Goal: Transaction & Acquisition: Purchase product/service

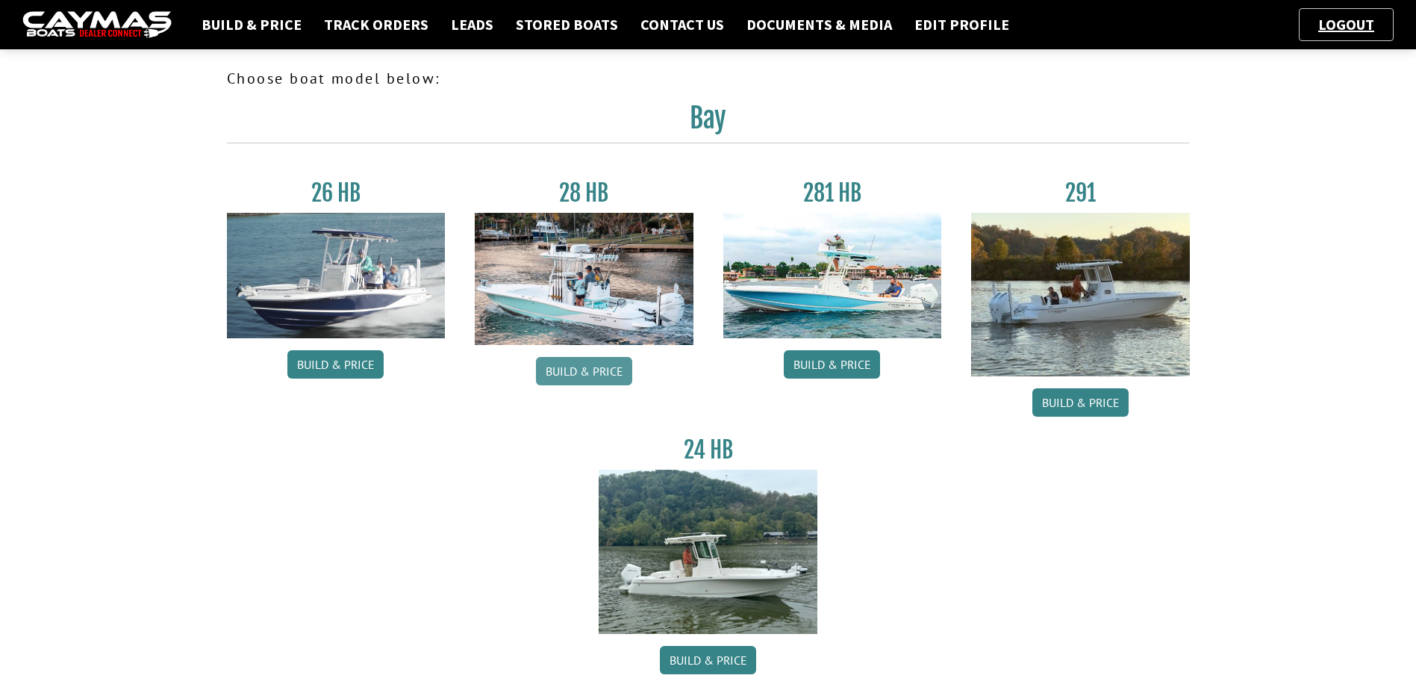
click at [577, 369] on link "Build & Price" at bounding box center [584, 371] width 96 height 28
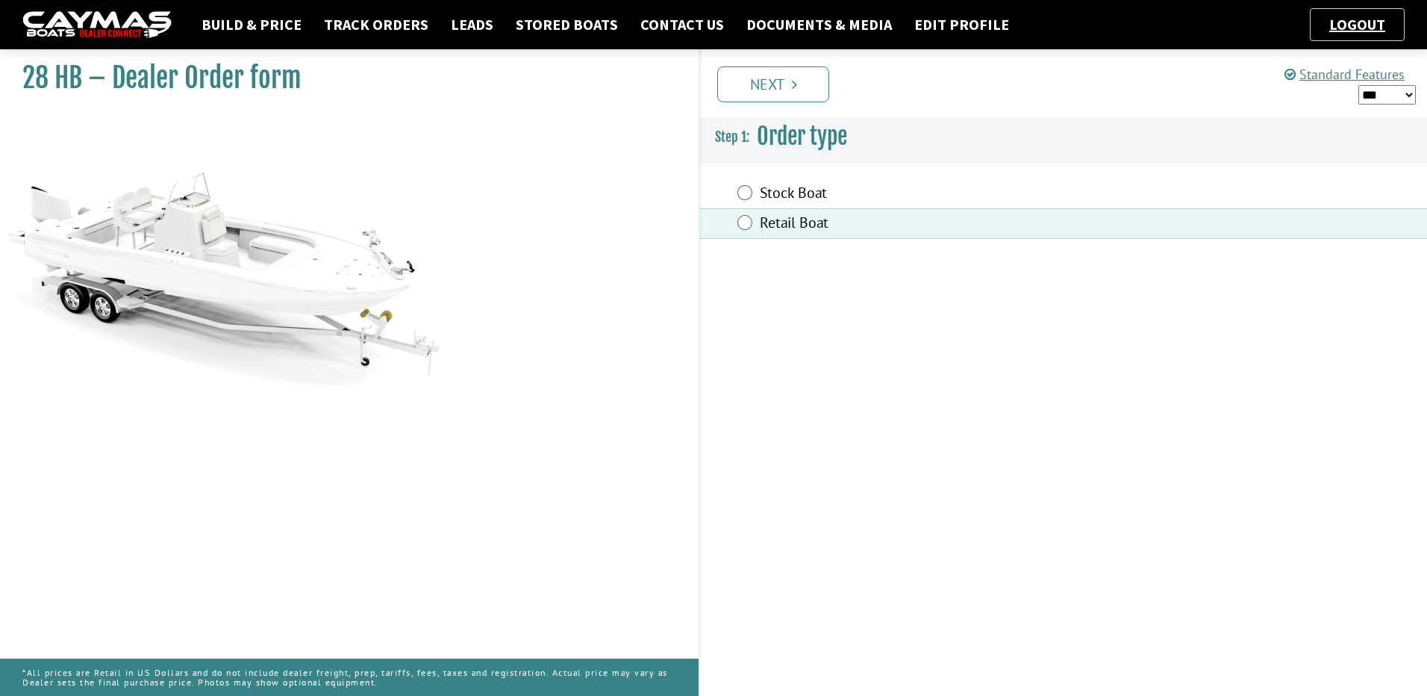
click at [796, 87] on icon "Pagination" at bounding box center [794, 84] width 5 height 15
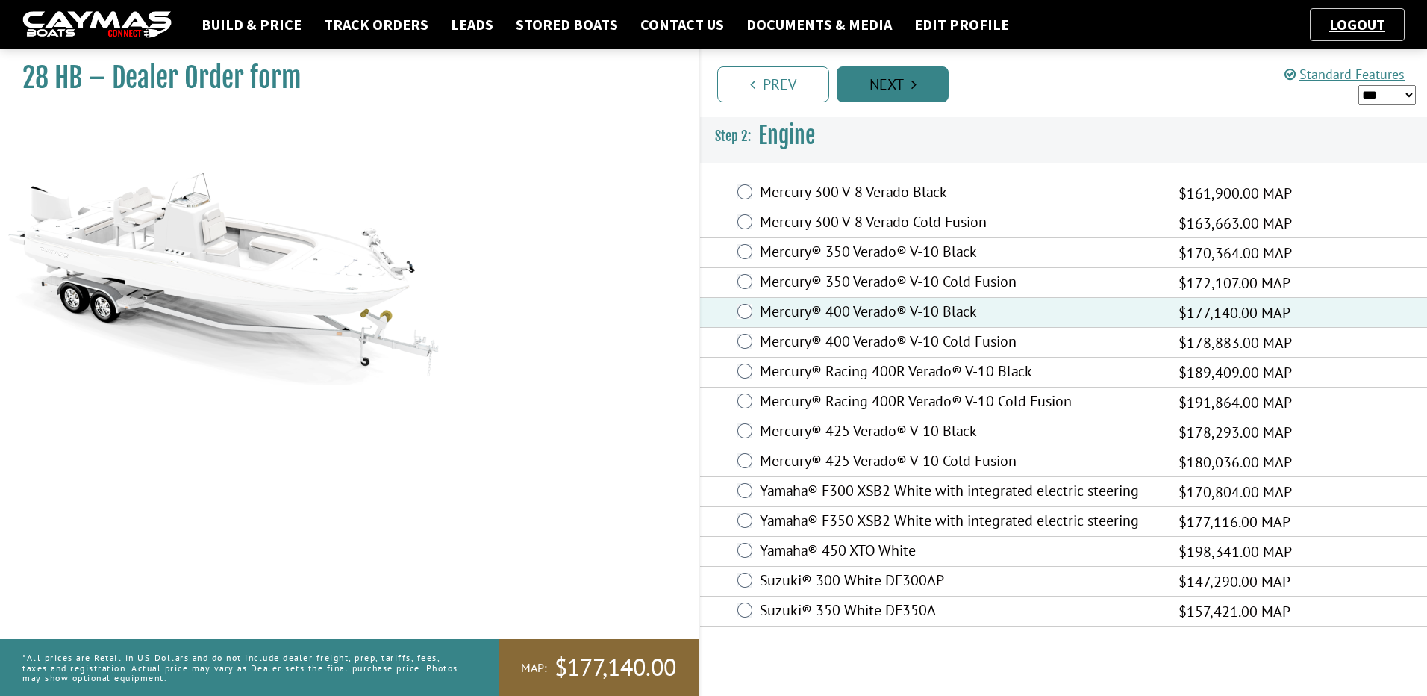
click at [900, 81] on link "Next" at bounding box center [893, 84] width 112 height 36
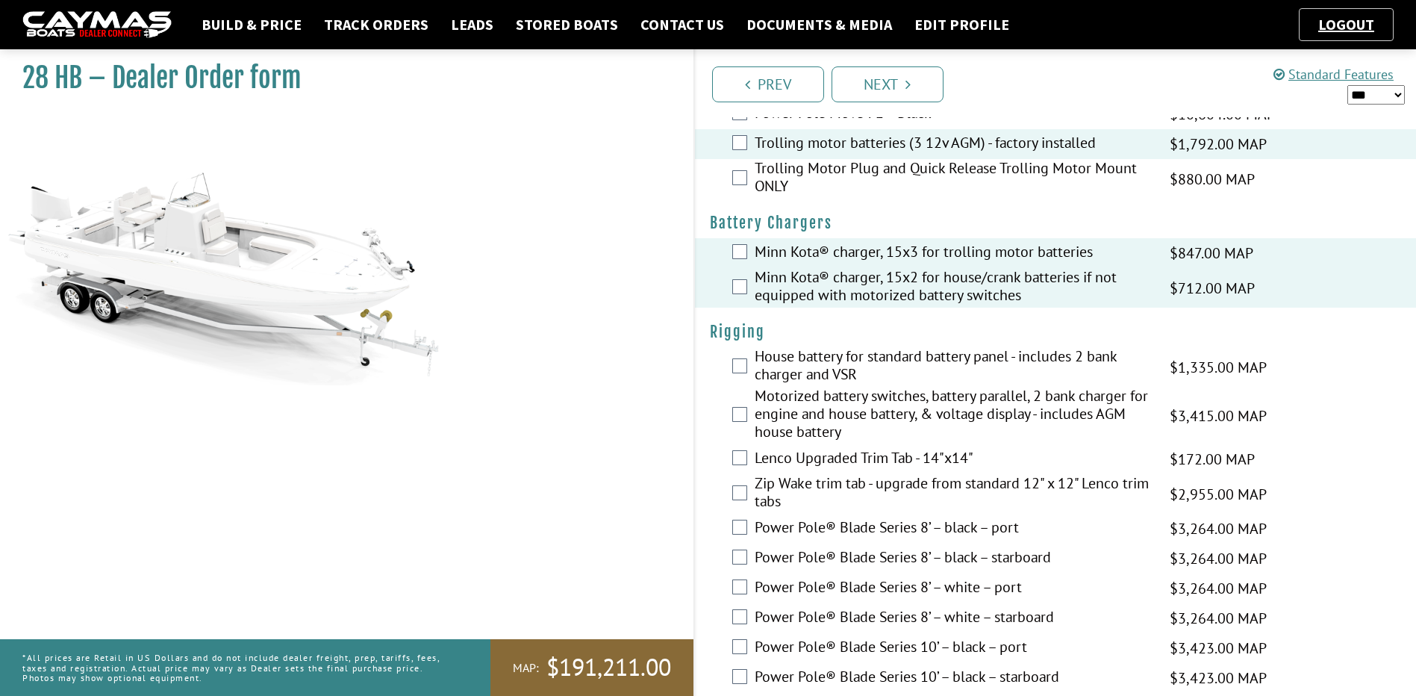
scroll to position [249, 0]
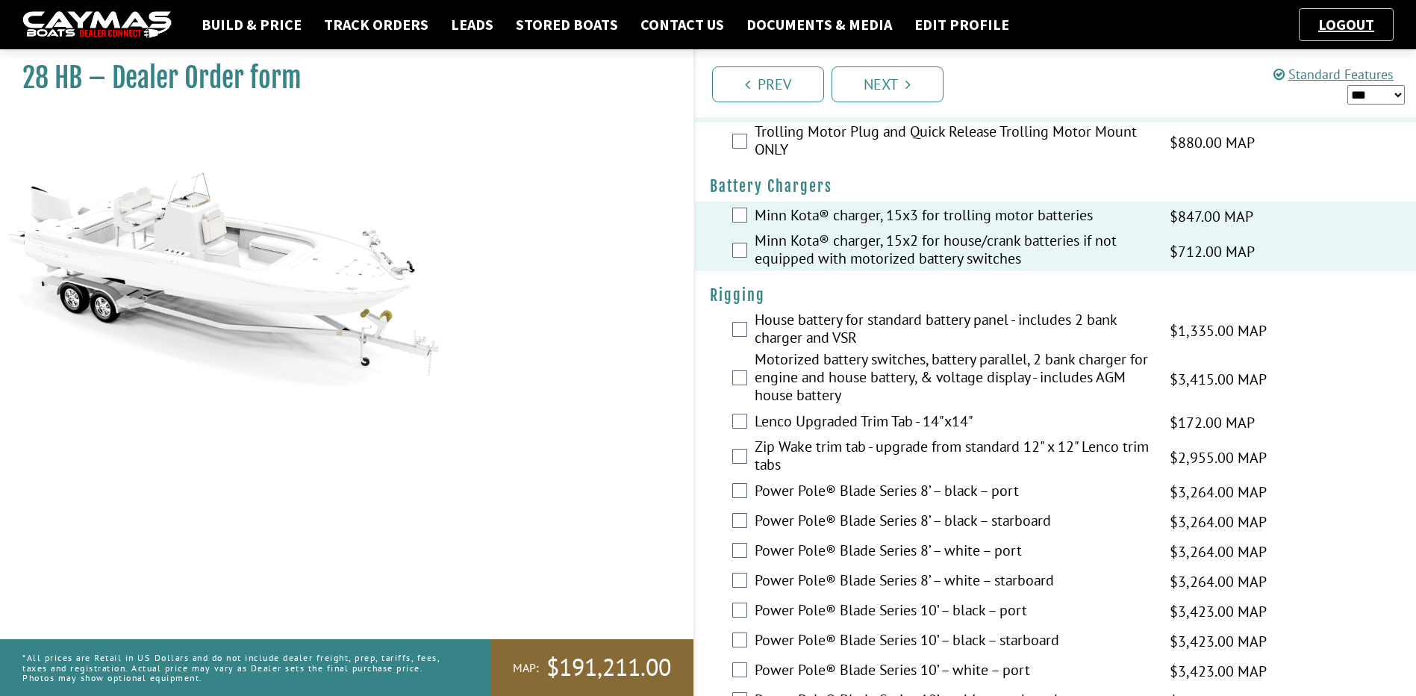
click at [1009, 328] on label "House battery for standard battery panel - includes 2 bank charger and VSR" at bounding box center [953, 330] width 397 height 40
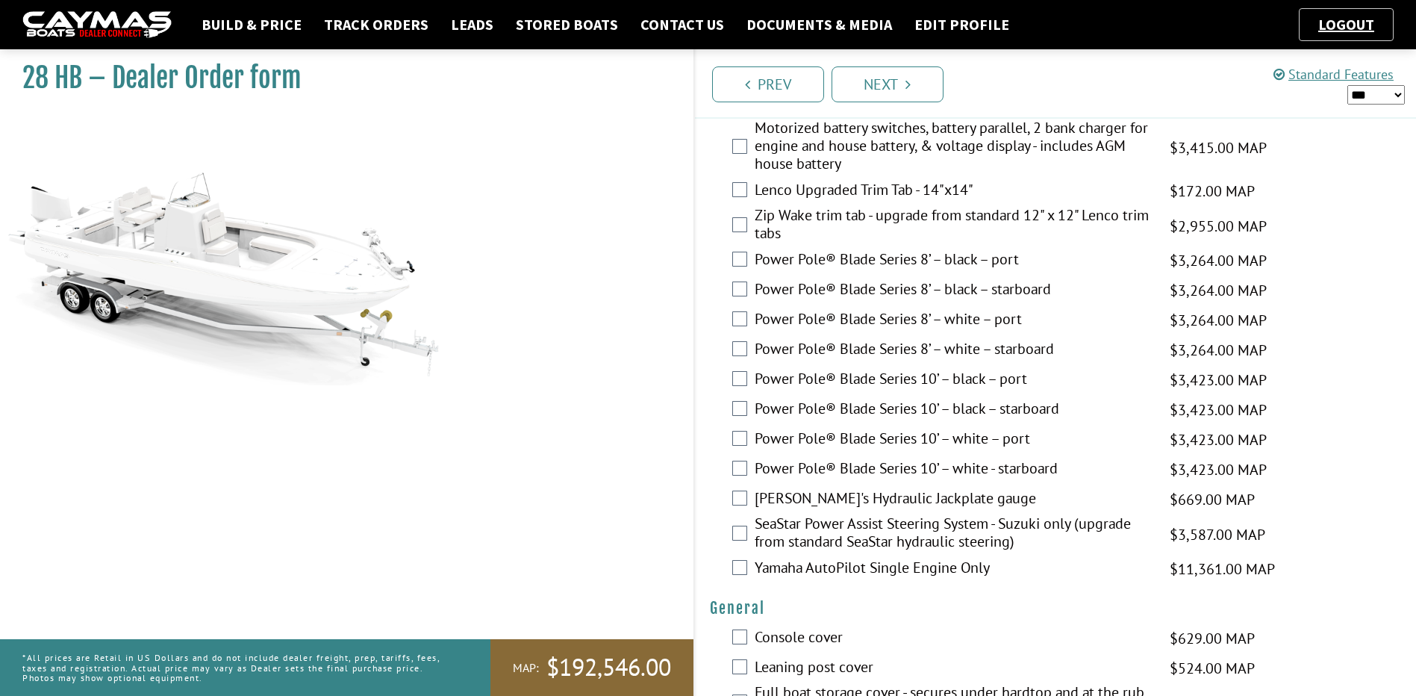
scroll to position [498, 0]
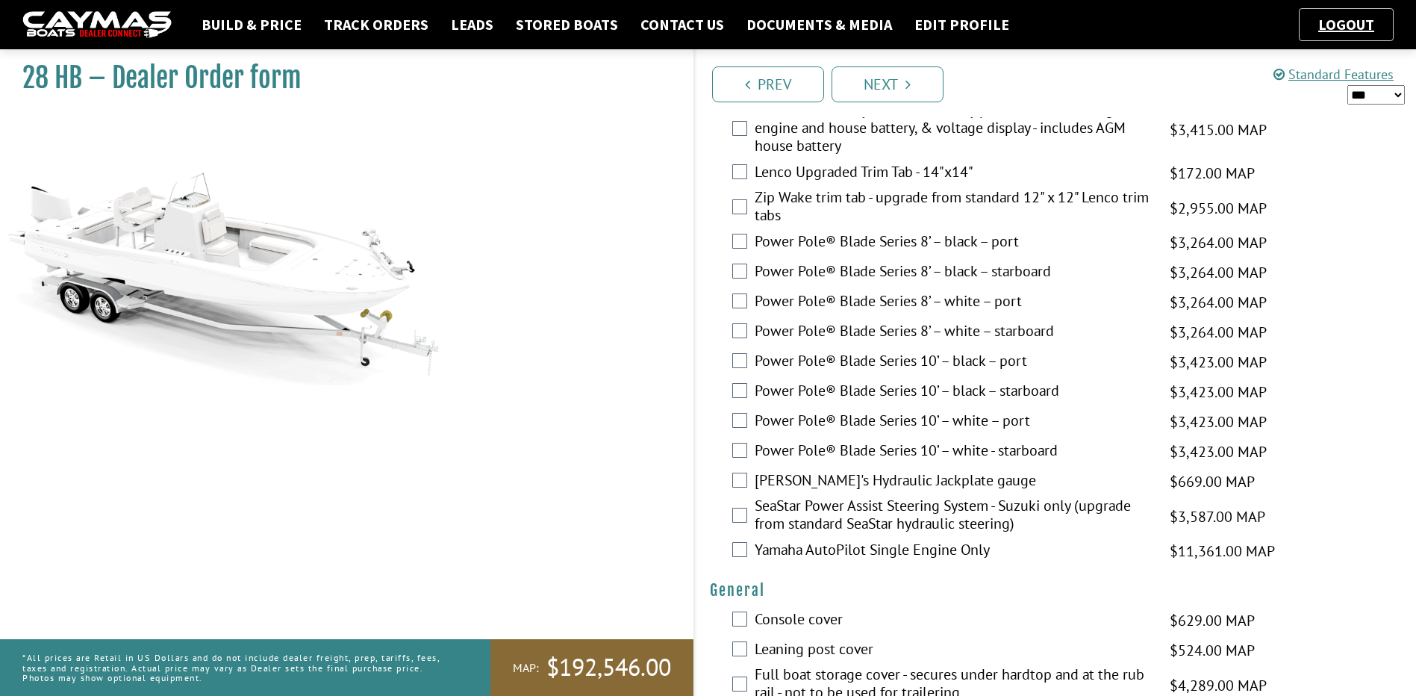
click at [843, 475] on label "Bob's Hydraulic Jackplate gauge" at bounding box center [953, 482] width 397 height 22
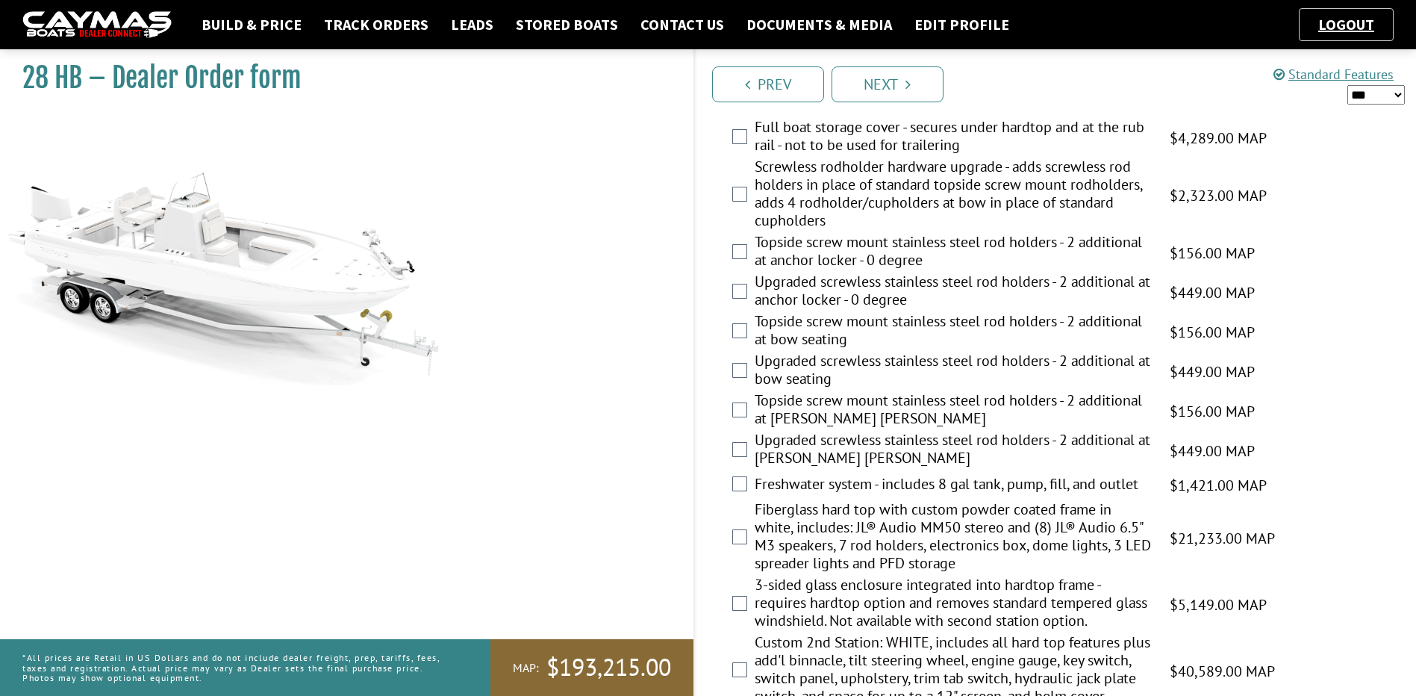
scroll to position [1095, 0]
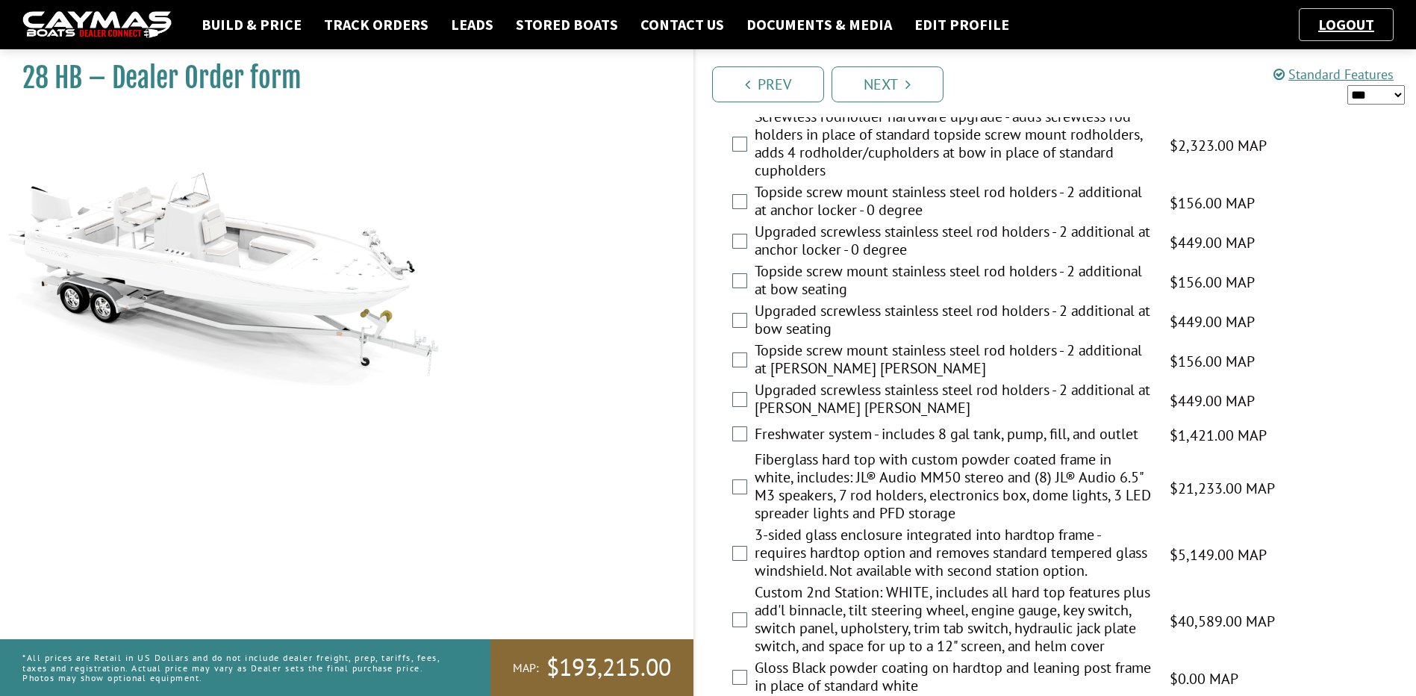
click at [891, 437] on label "Freshwater system - includes 8 gal tank, pump, fill, and outlet" at bounding box center [953, 436] width 397 height 22
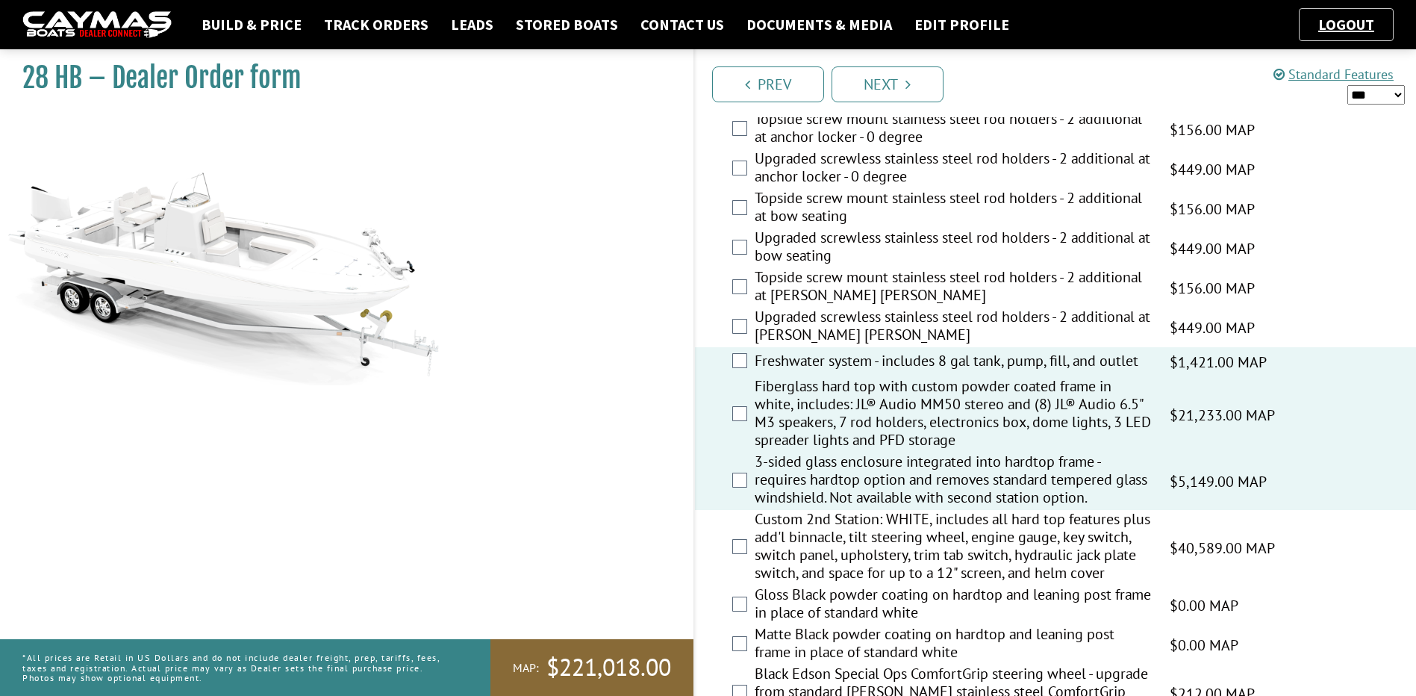
scroll to position [1194, 0]
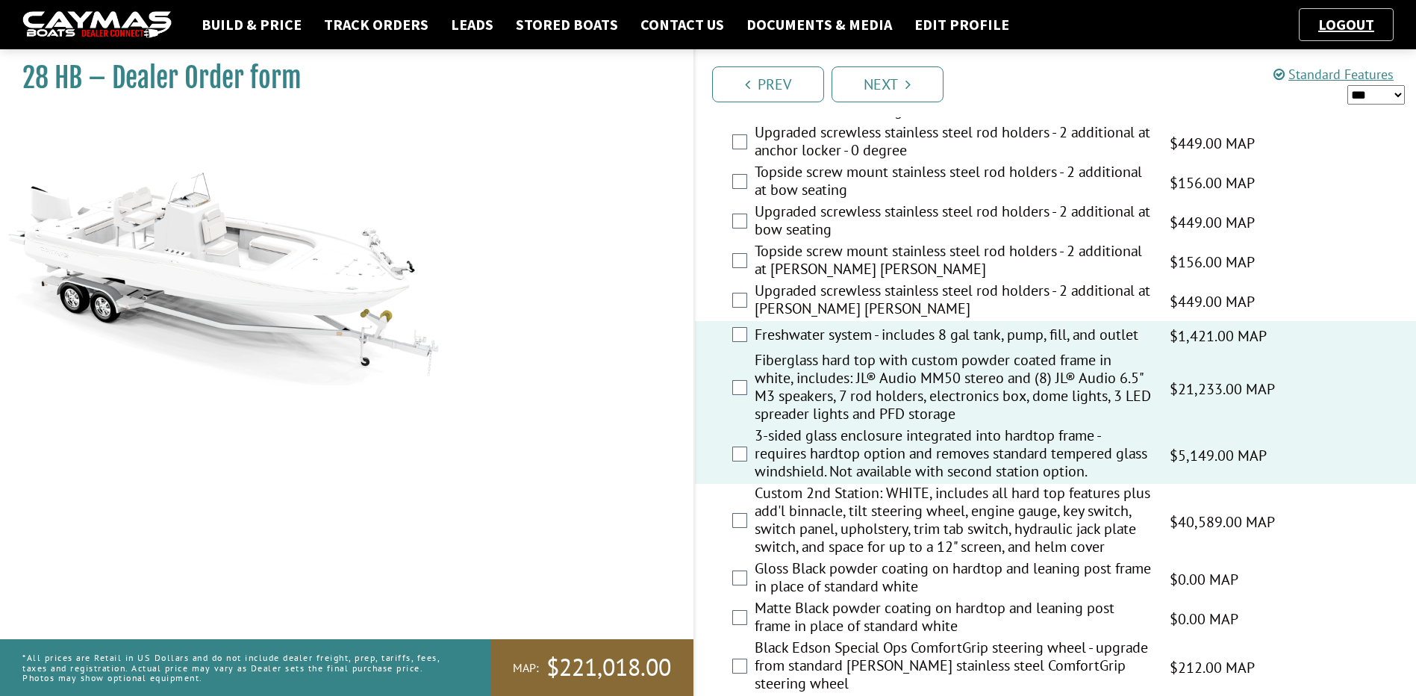
click at [807, 603] on label "Matte Black powder coating on hardtop and leaning post frame in place of standa…" at bounding box center [953, 619] width 397 height 40
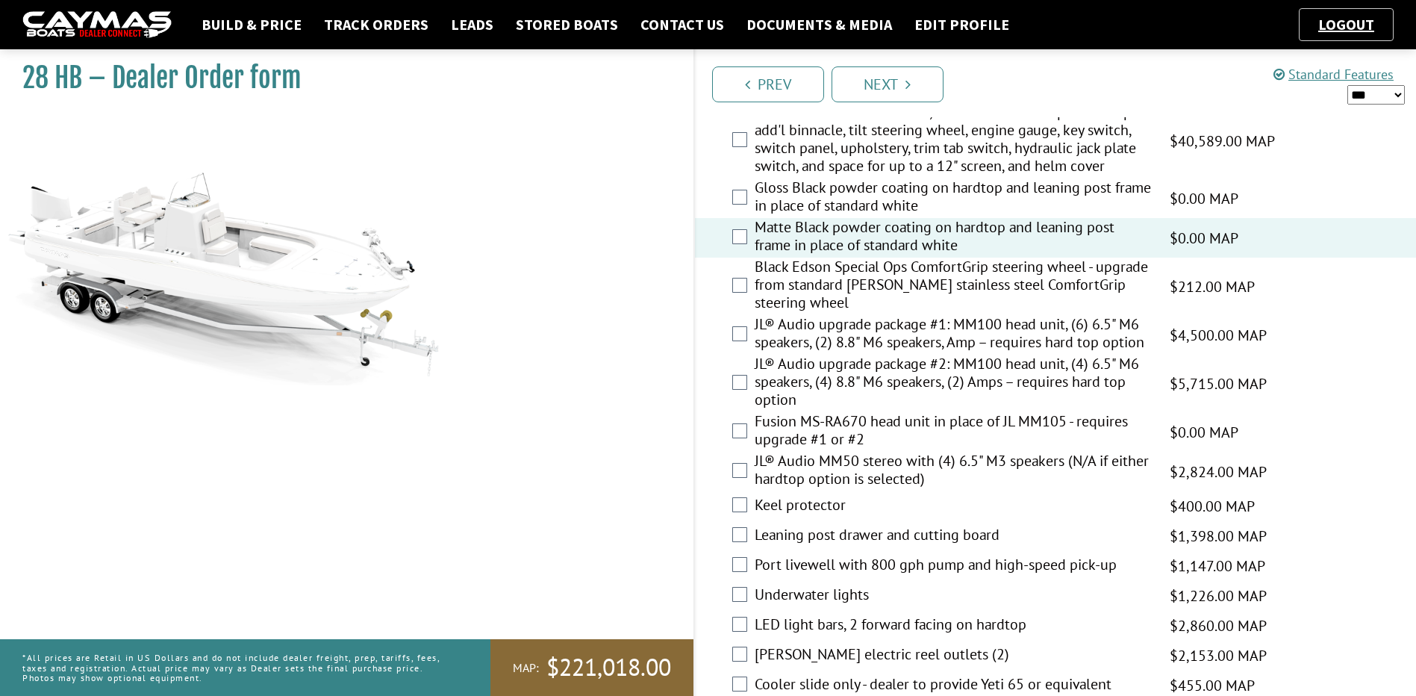
scroll to position [1592, 0]
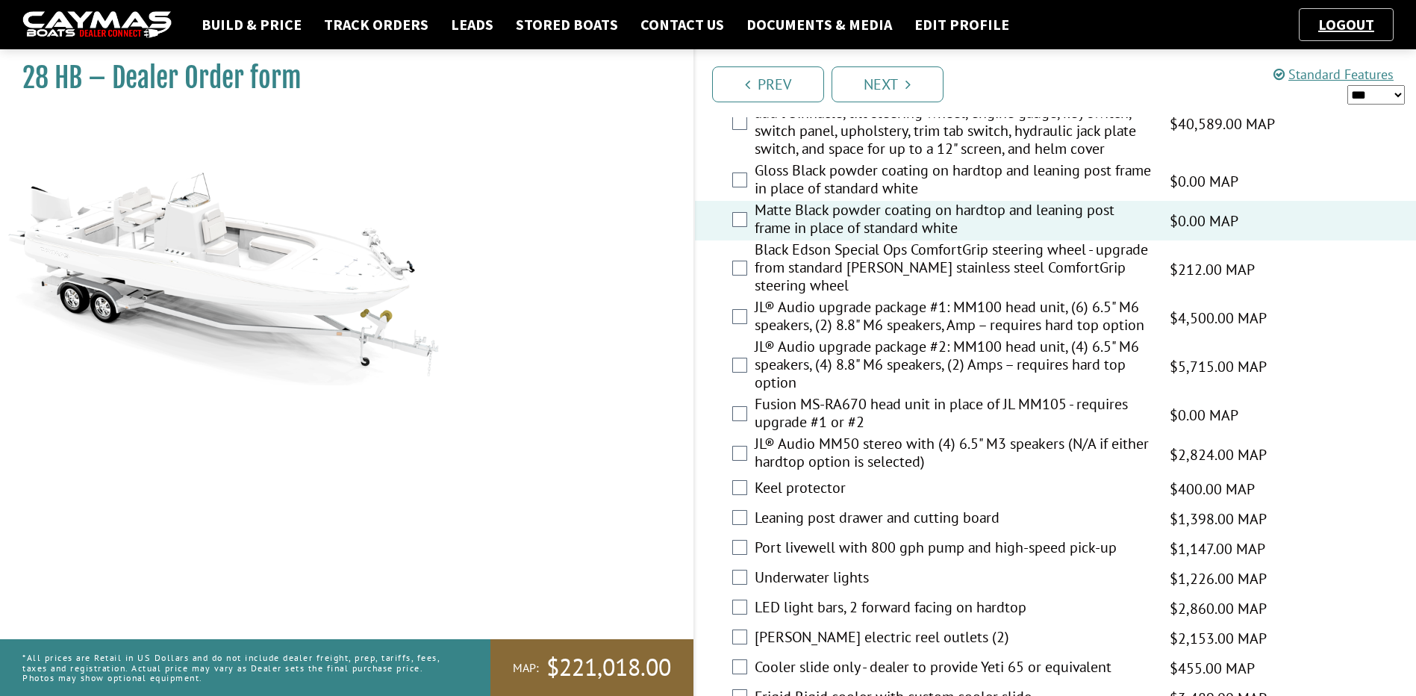
click at [836, 572] on label "Underwater lights" at bounding box center [953, 579] width 397 height 22
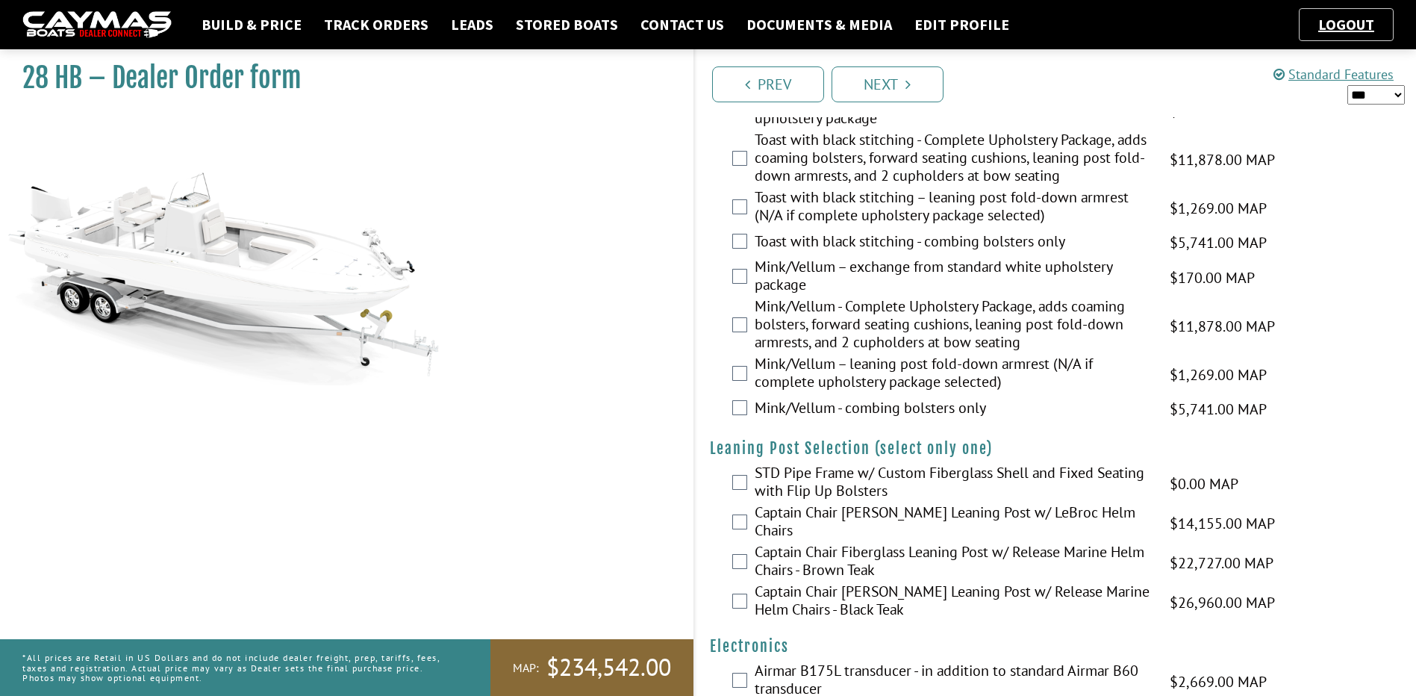
scroll to position [2886, 0]
click at [824, 481] on label "STD Pipe Frame w/ Custom Fiberglass Shell and Fixed Seating with Flip Up Bolste…" at bounding box center [953, 481] width 397 height 40
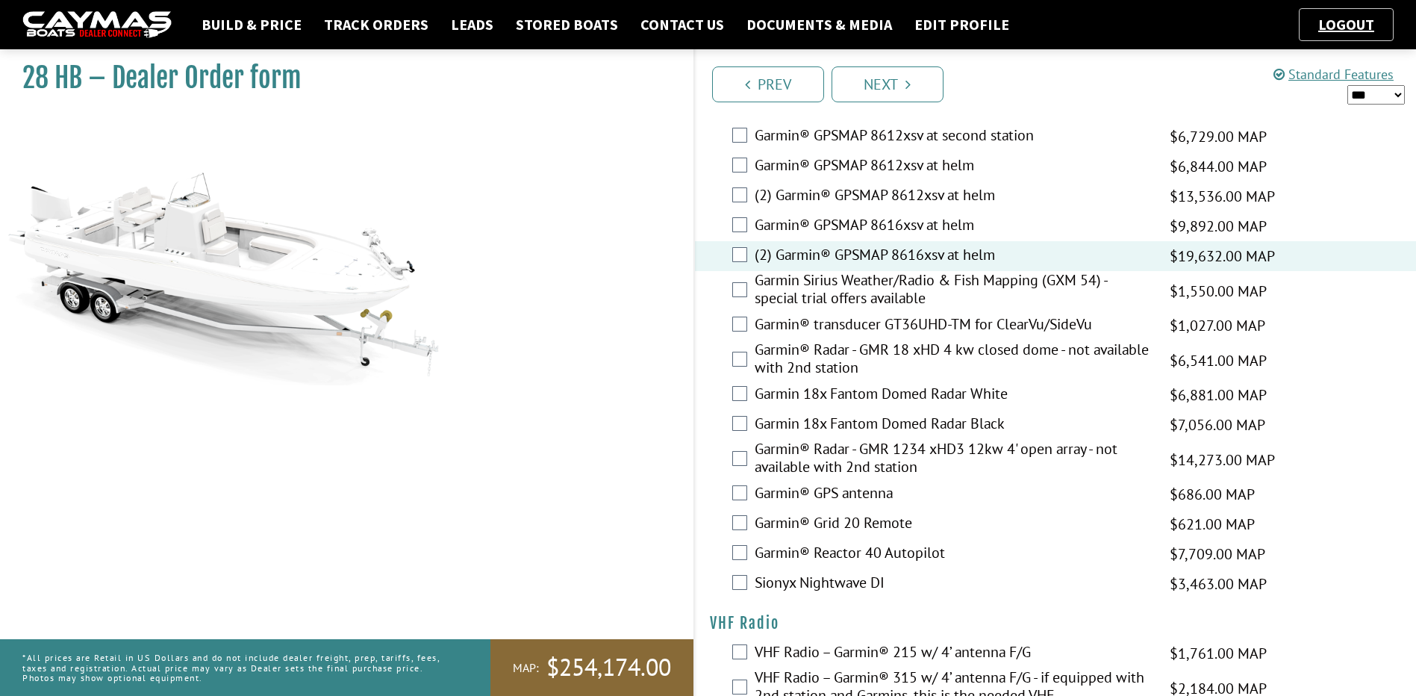
scroll to position [3632, 0]
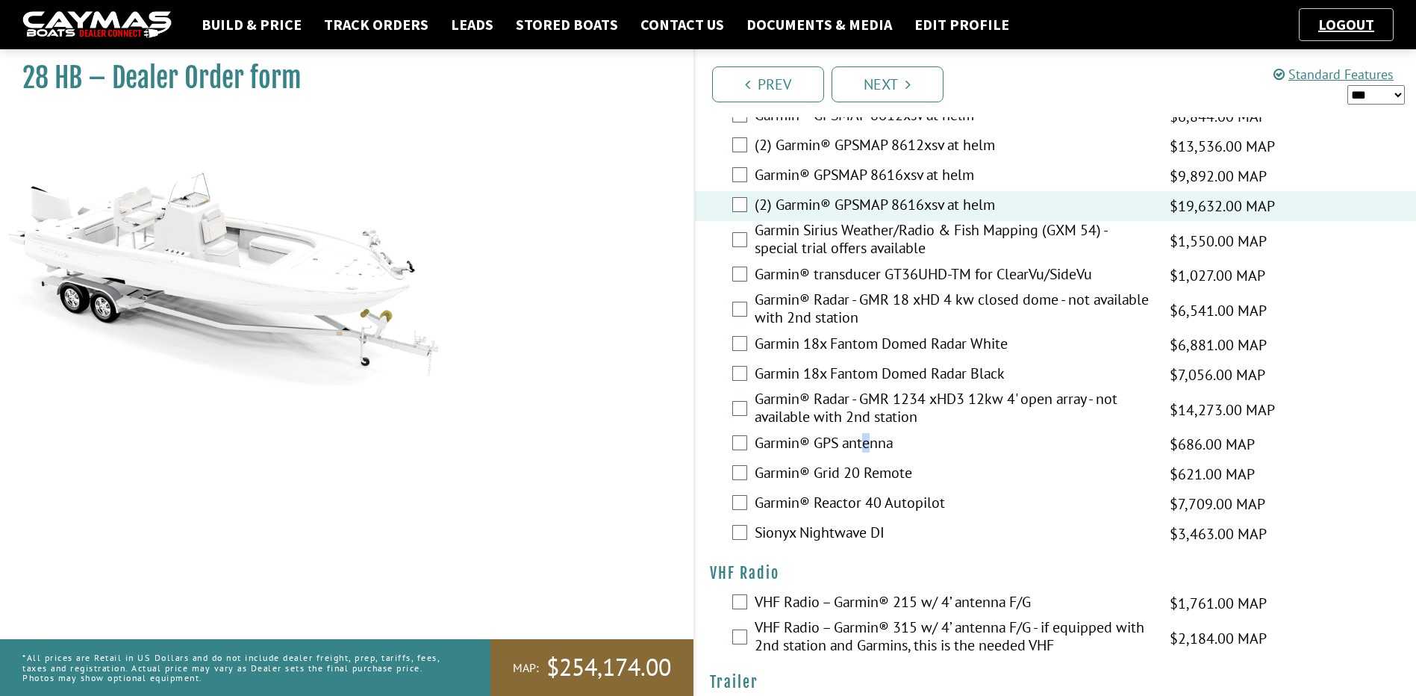
click at [869, 436] on label "Garmin® GPS antenna" at bounding box center [953, 445] width 397 height 22
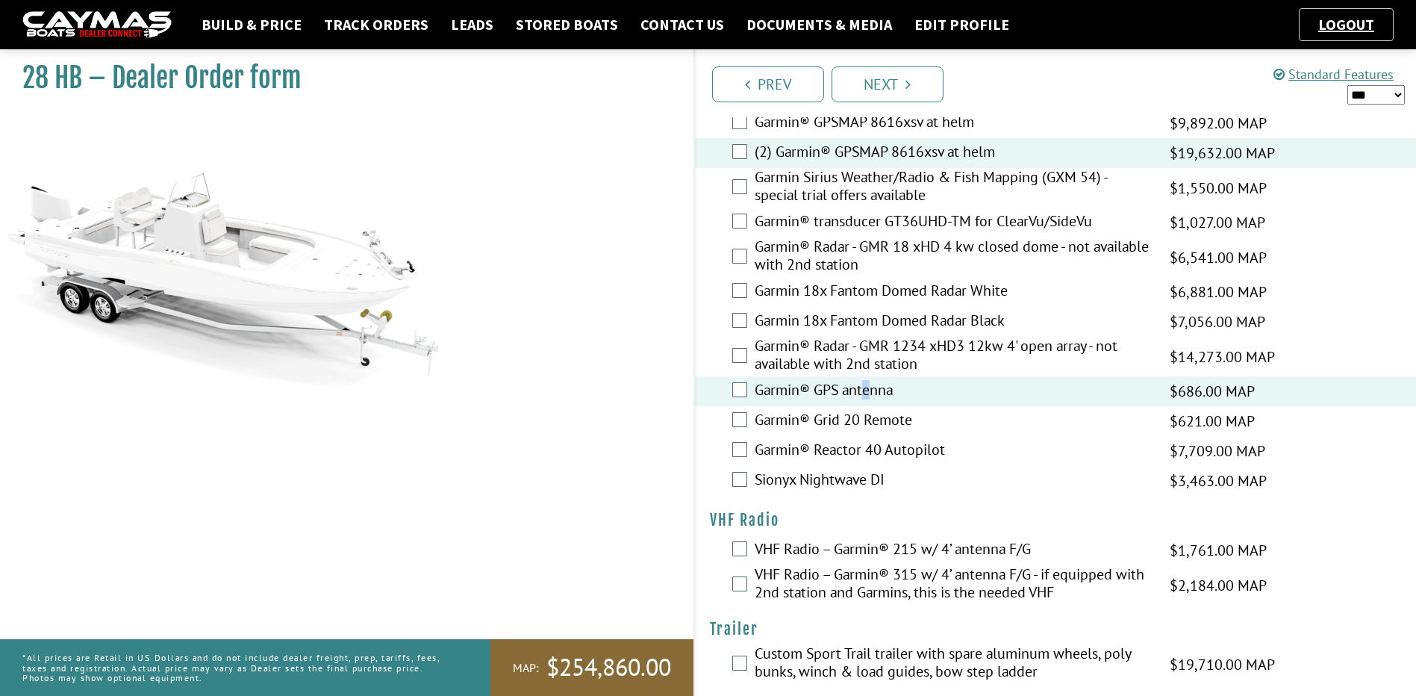
scroll to position [3692, 0]
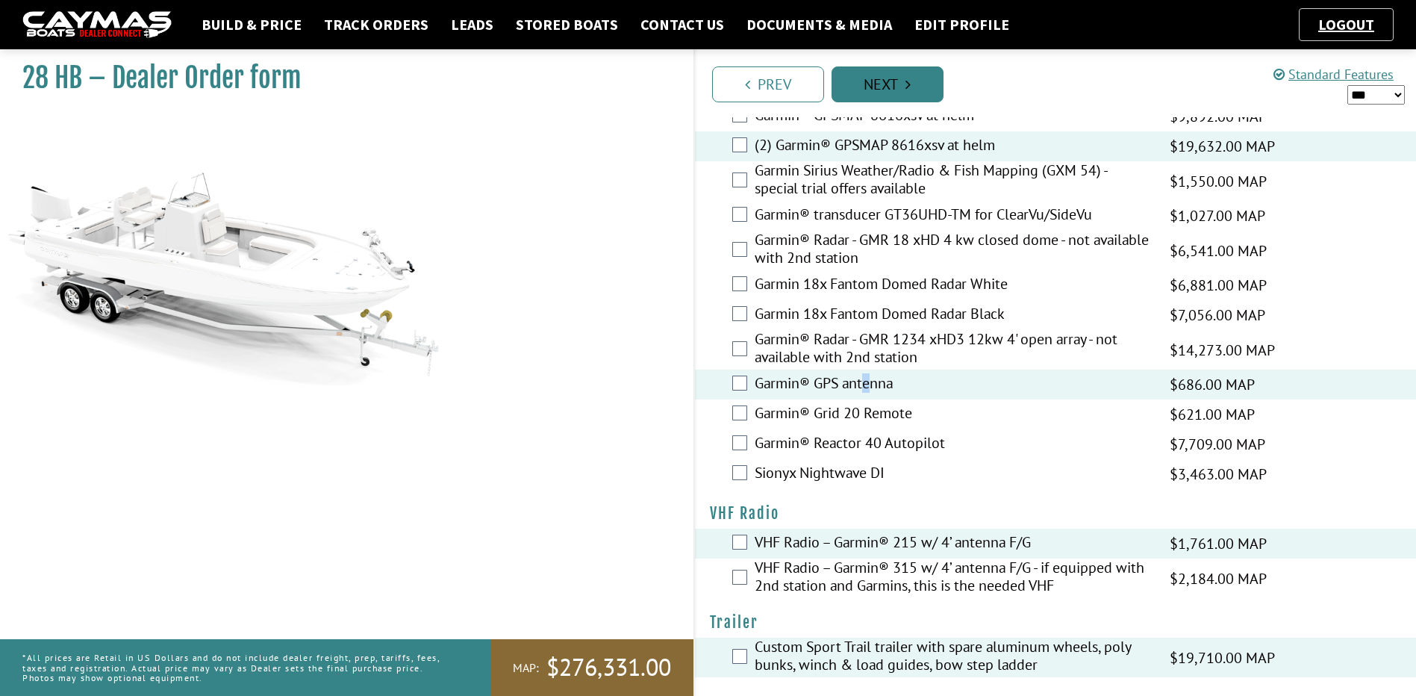
click at [912, 84] on link "Next" at bounding box center [887, 84] width 112 height 36
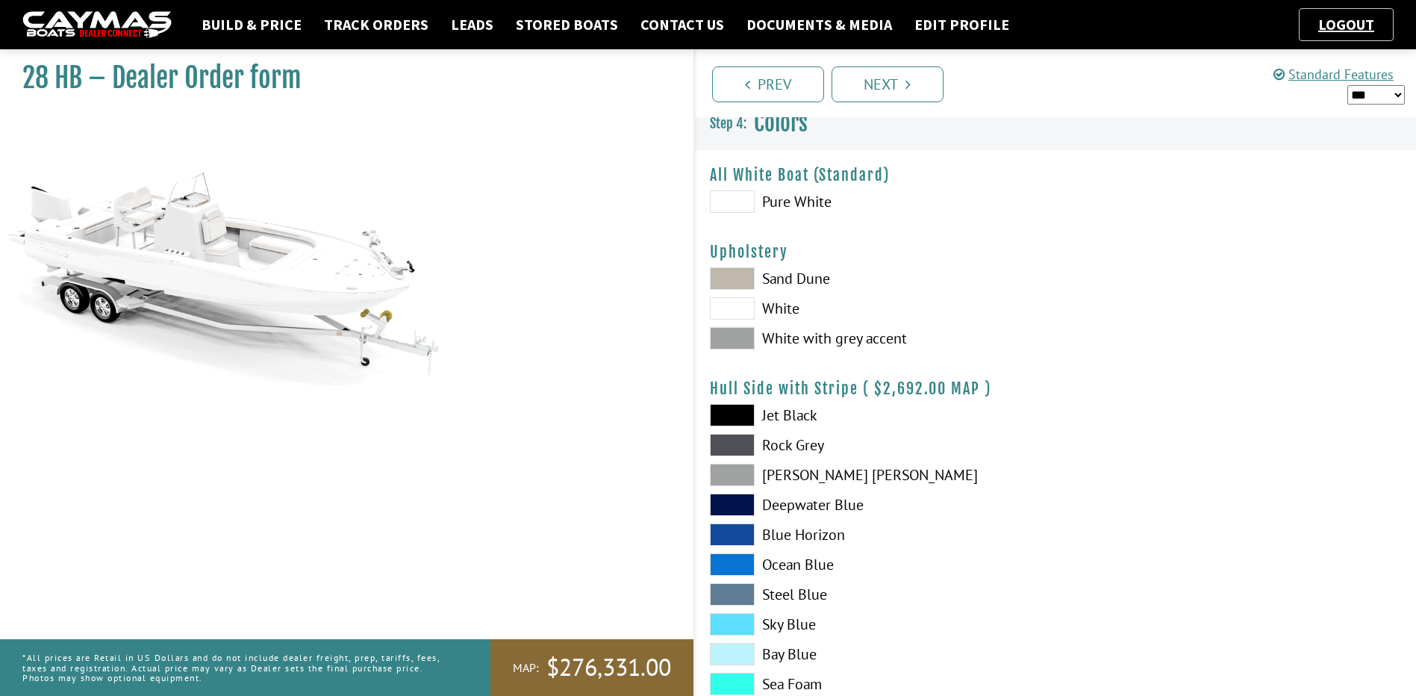
scroll to position [0, 0]
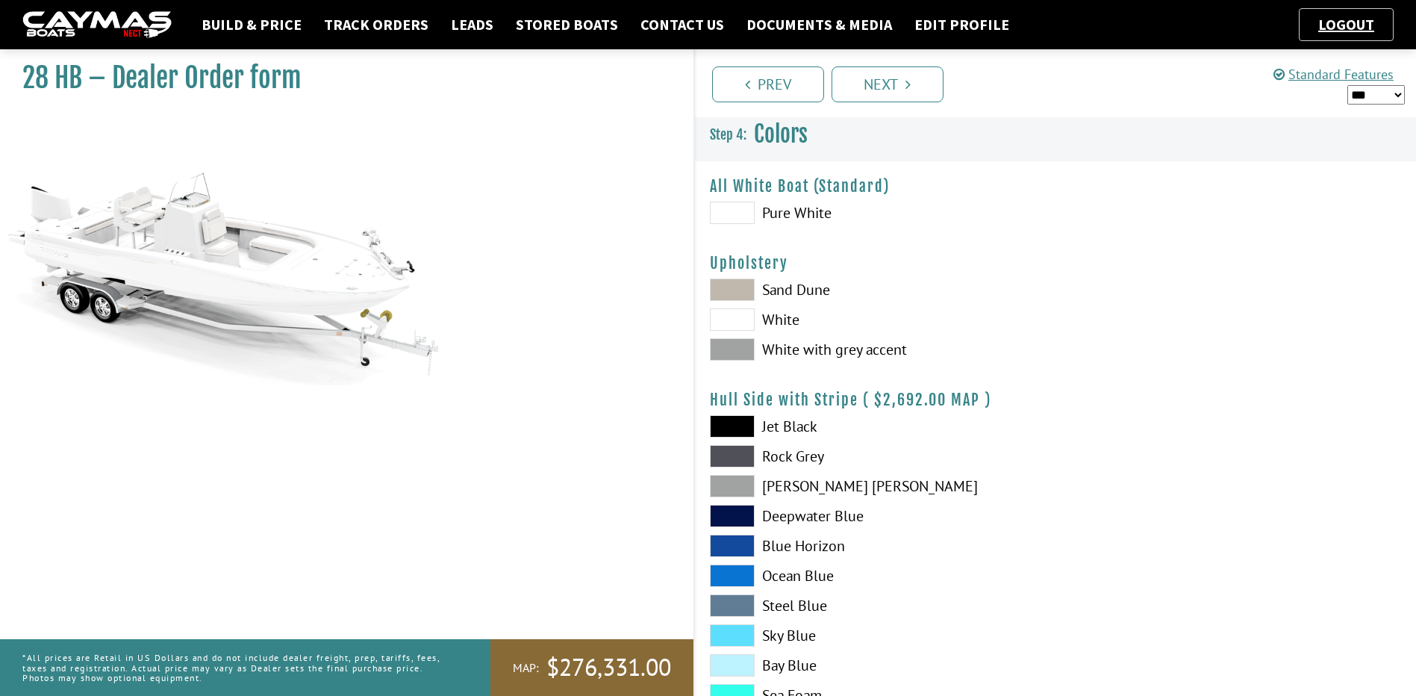
click at [741, 325] on span at bounding box center [732, 319] width 45 height 22
click at [734, 483] on span at bounding box center [732, 486] width 45 height 22
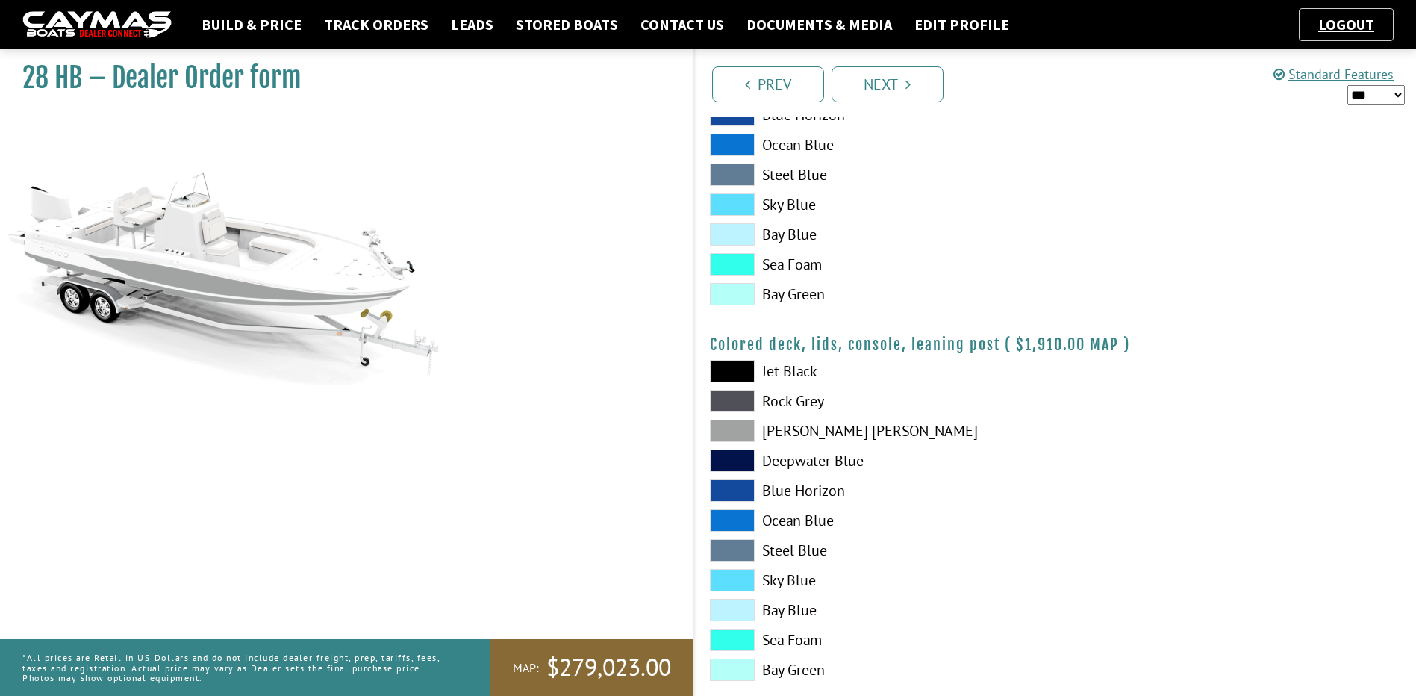
scroll to position [1586, 0]
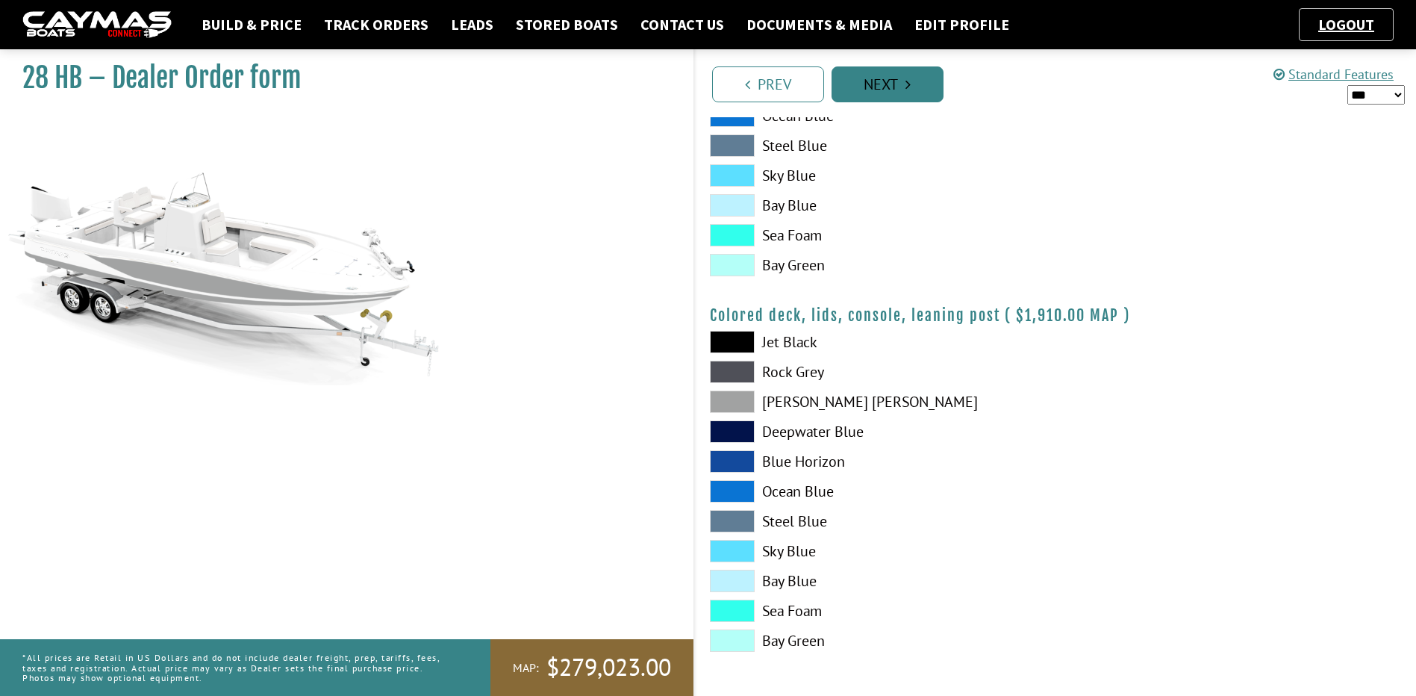
click at [908, 90] on icon "Pagination" at bounding box center [907, 84] width 5 height 15
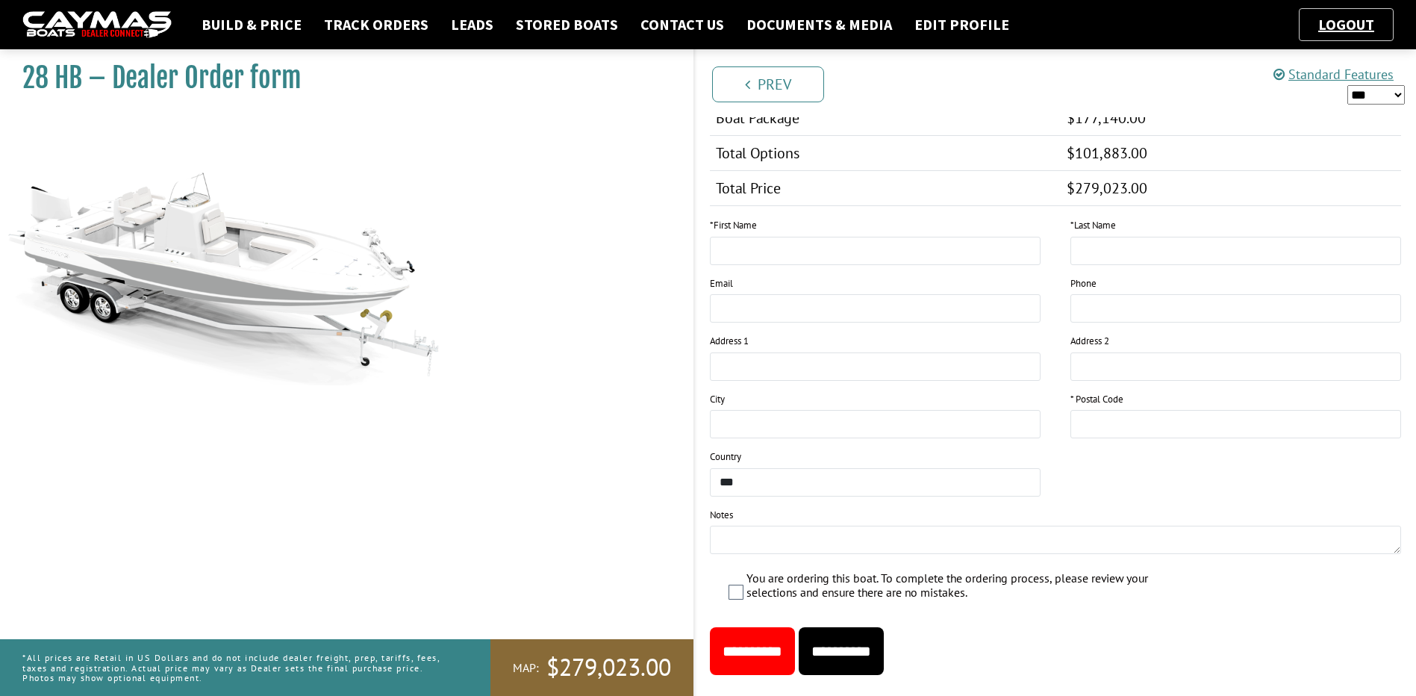
scroll to position [1293, 0]
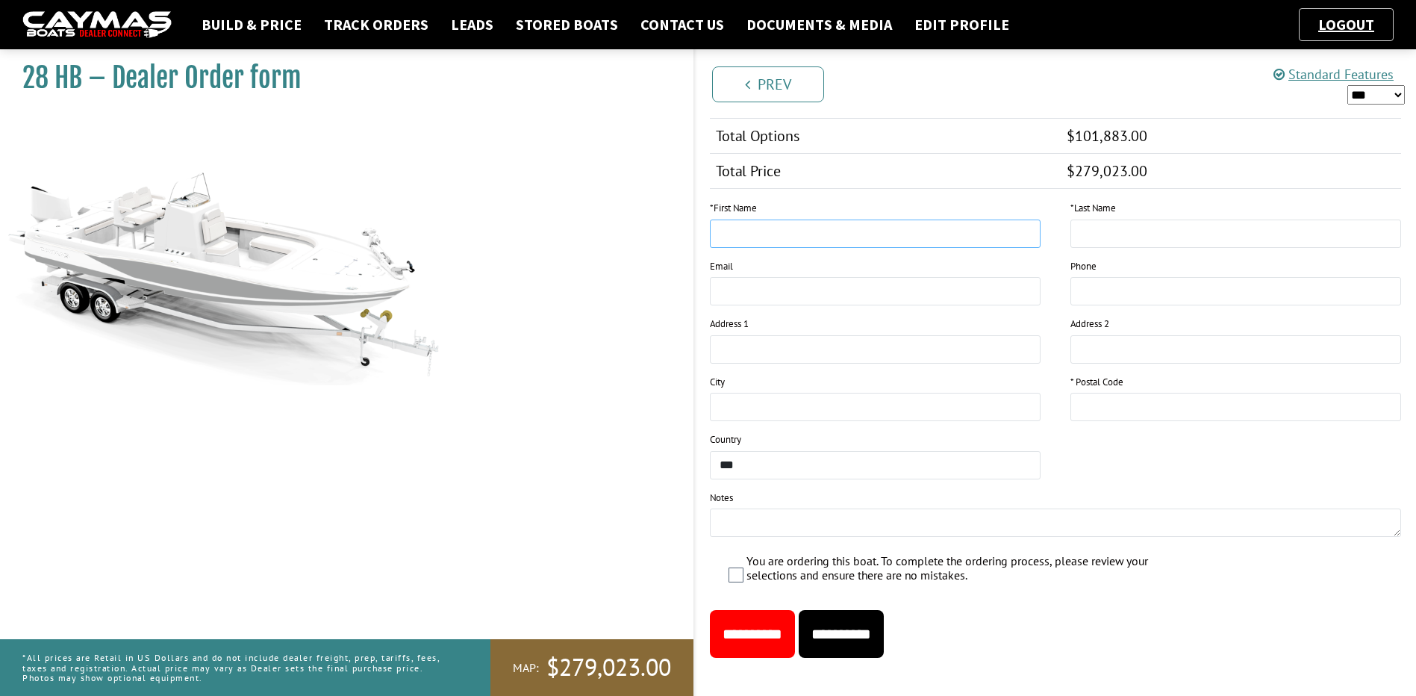
click at [814, 240] on input "text" at bounding box center [875, 233] width 331 height 28
type input "*"
type input "***"
type input "******"
click at [568, 295] on div "28 HB – Dealer Order form" at bounding box center [339, 391] width 708 height 696
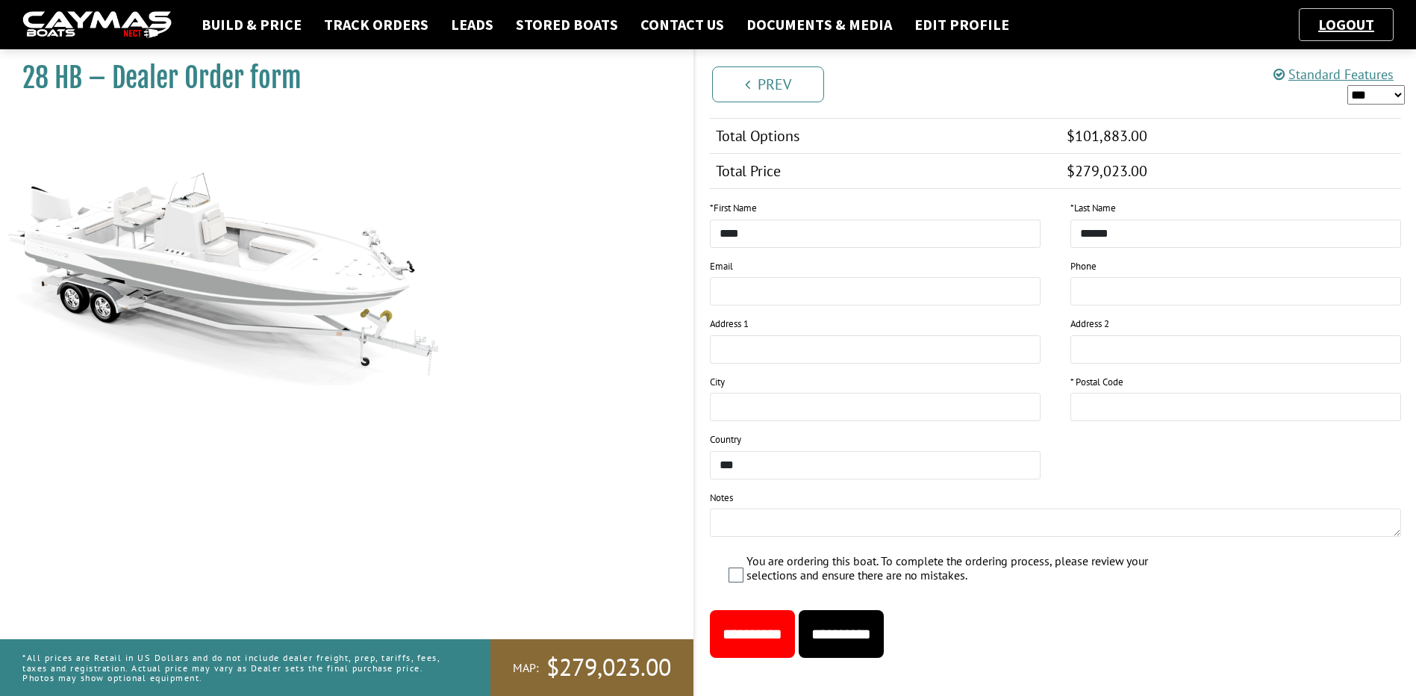
click at [872, 627] on input "**********" at bounding box center [841, 634] width 85 height 48
click at [858, 626] on input "**********" at bounding box center [841, 634] width 85 height 48
click at [175, 395] on div "28 HB – Dealer Order form" at bounding box center [339, 391] width 708 height 696
click at [1109, 410] on input "This field is required." at bounding box center [1235, 407] width 331 height 28
type input "*****"
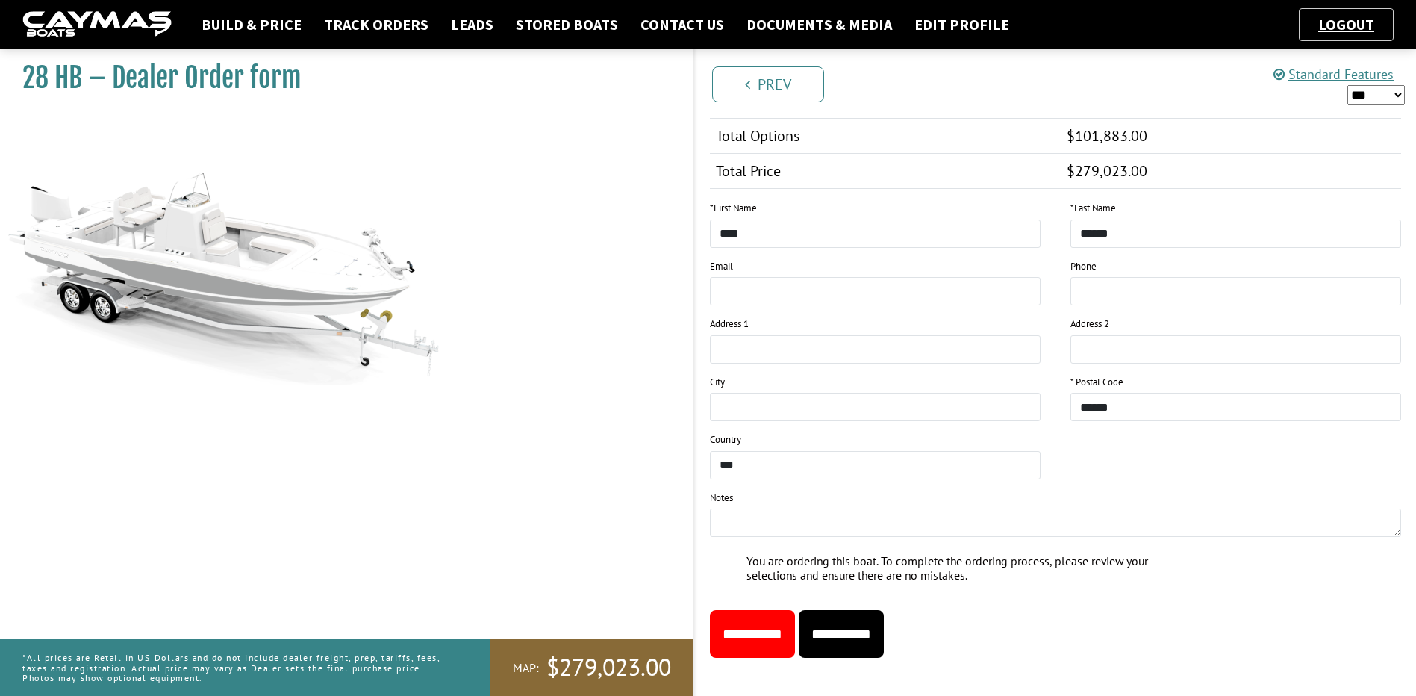
click at [881, 631] on input "**********" at bounding box center [841, 634] width 85 height 48
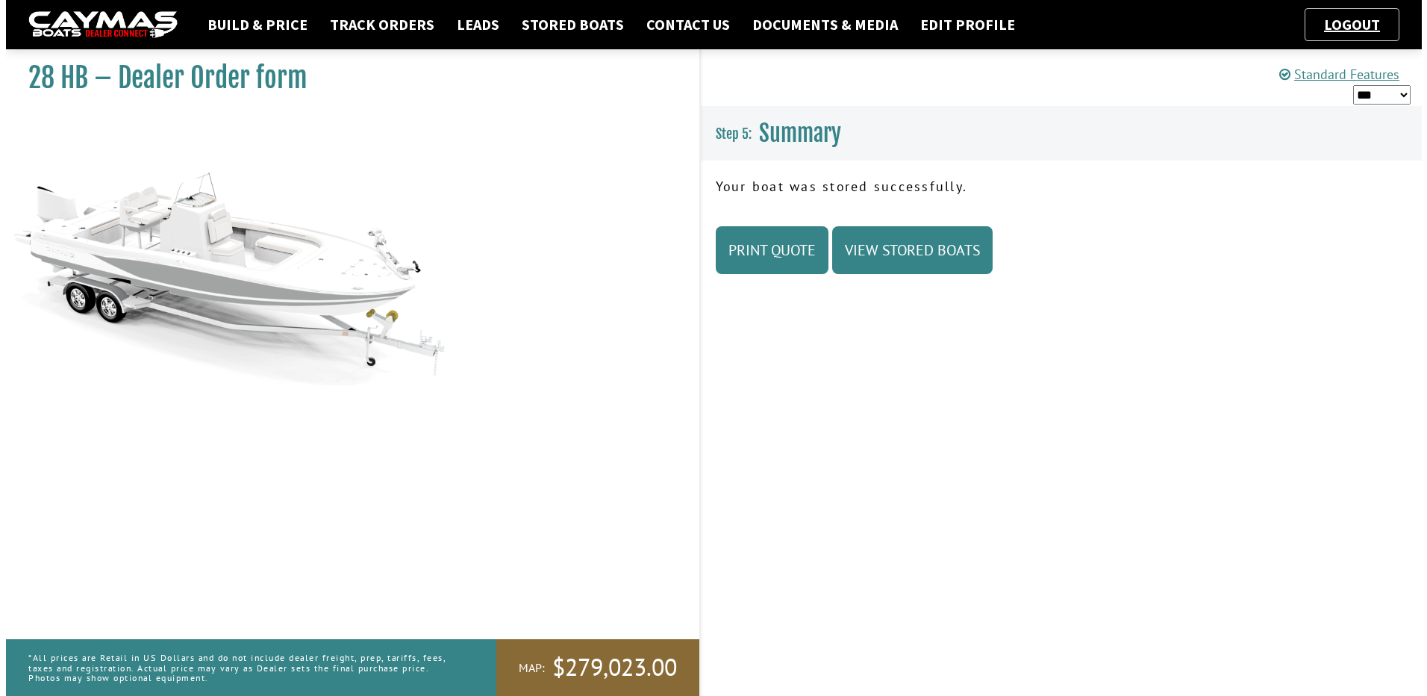
scroll to position [0, 0]
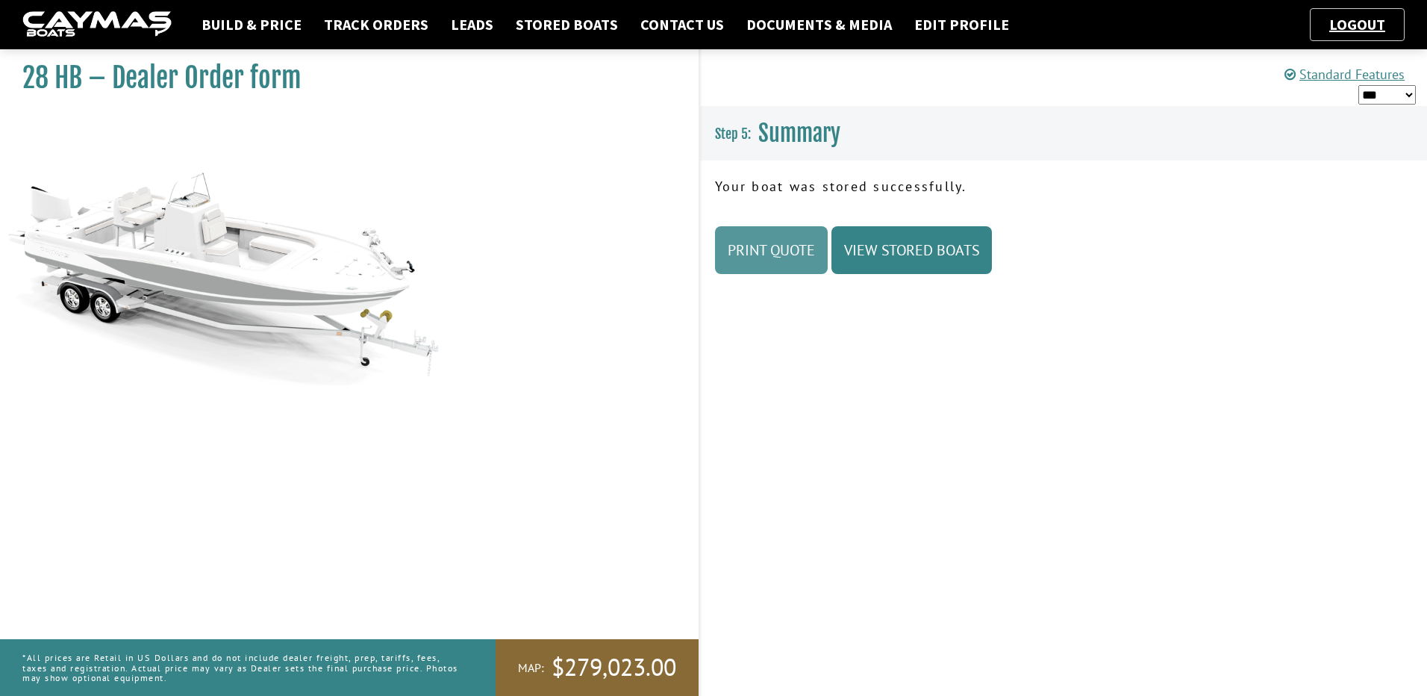
click at [794, 256] on link "Print Quote" at bounding box center [771, 250] width 113 height 48
click at [291, 25] on link "Build & Price" at bounding box center [251, 24] width 115 height 19
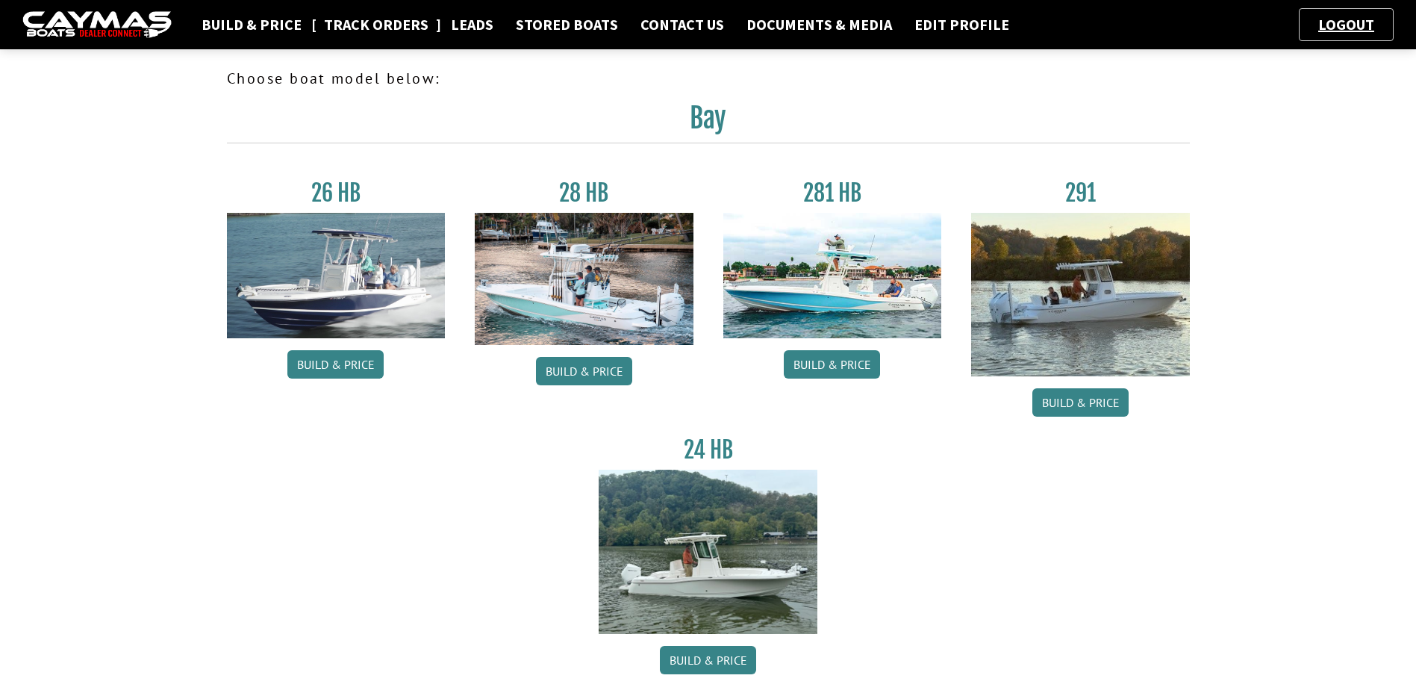
click at [363, 19] on link "Track Orders" at bounding box center [375, 24] width 119 height 19
